Goal: Task Accomplishment & Management: Use online tool/utility

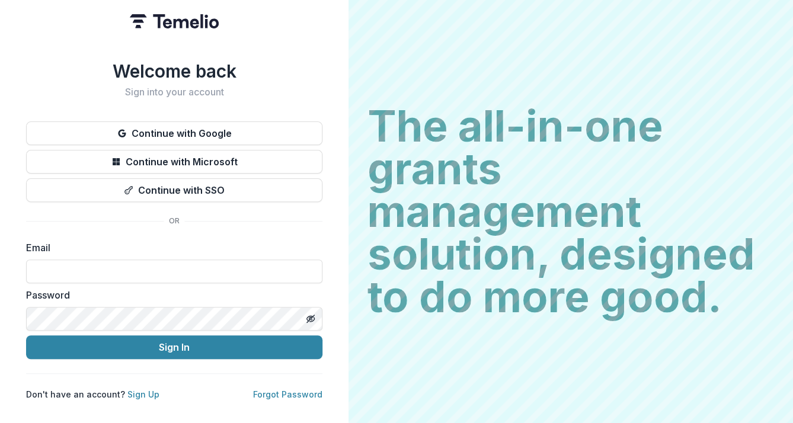
type input "**********"
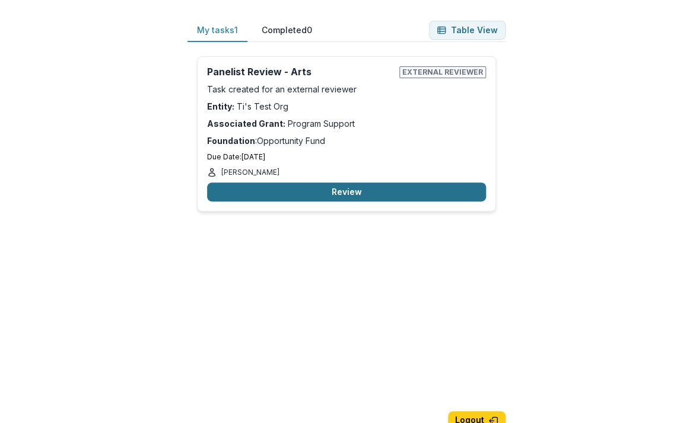
click at [356, 193] on button "Review" at bounding box center [346, 192] width 279 height 19
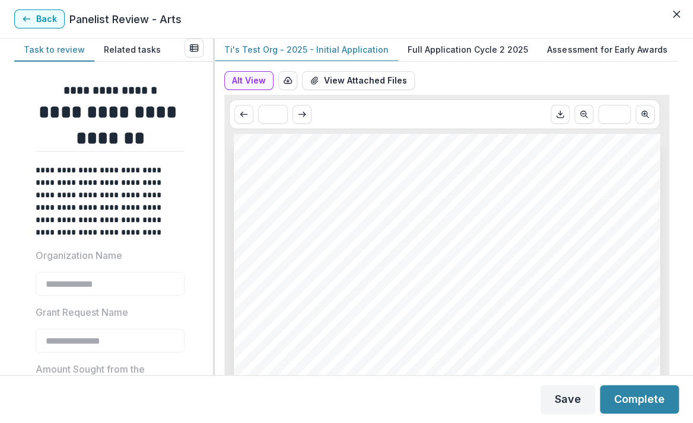
click at [259, 215] on div "Alt View Word Download Word Download (with field descriptions) Zip Download Pre…" at bounding box center [447, 220] width 464 height 309
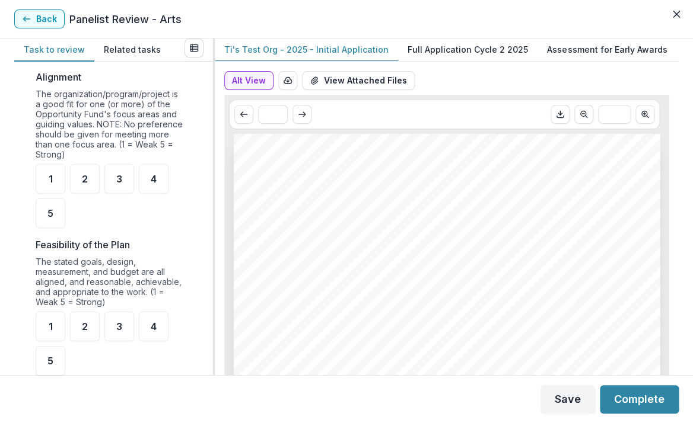
click at [449, 52] on p "Full Application Cycle 2 2025" at bounding box center [467, 49] width 120 height 12
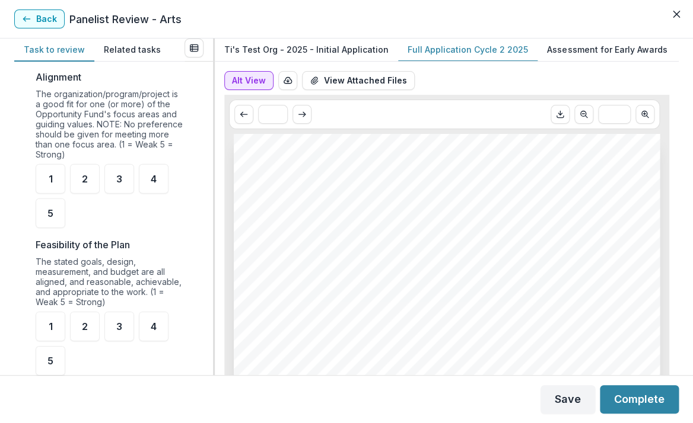
click at [242, 85] on button "Alt View" at bounding box center [248, 80] width 49 height 19
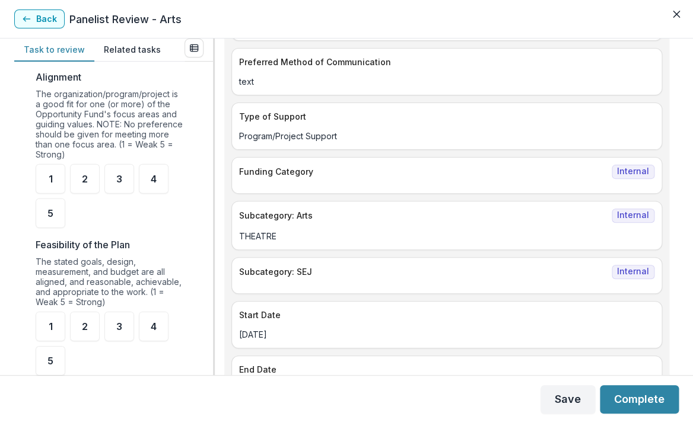
scroll to position [562, 0]
click at [50, 18] on button "Back" at bounding box center [39, 18] width 50 height 19
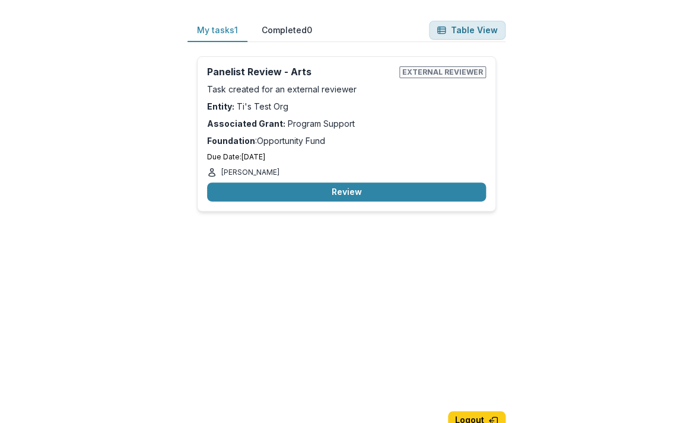
click at [480, 34] on button "Table View" at bounding box center [467, 30] width 76 height 19
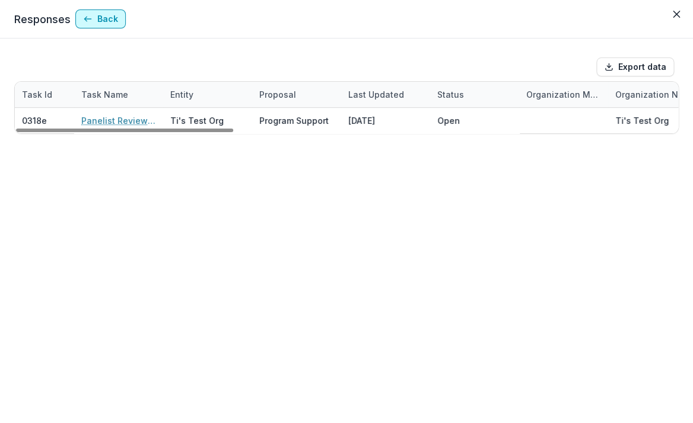
click at [100, 20] on button "Back" at bounding box center [100, 18] width 50 height 19
